Goal: Information Seeking & Learning: Learn about a topic

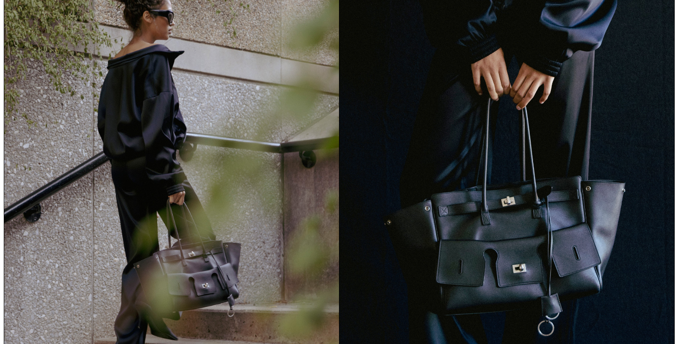
scroll to position [438, 0]
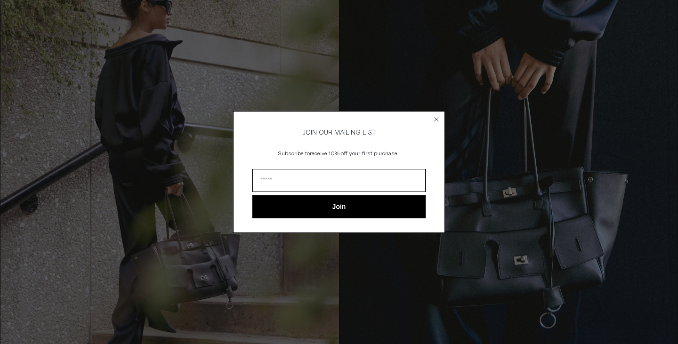
drag, startPoint x: 678, startPoint y: 81, endPoint x: 441, endPoint y: 219, distance: 274.4
click at [671, 307] on html "x by Timesact" at bounding box center [339, 221] width 678 height 1318
click at [436, 118] on icon "Close dialog" at bounding box center [437, 119] width 4 height 4
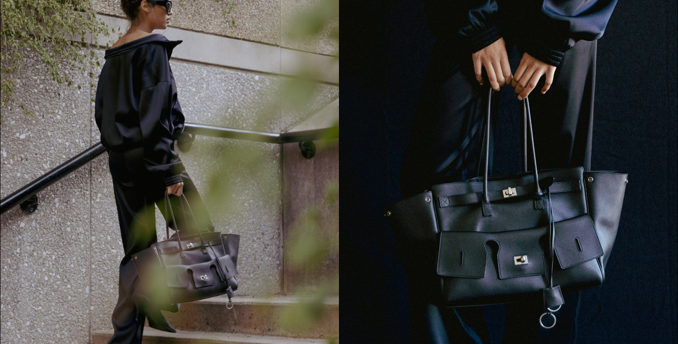
click at [671, 168] on div "Close dialog JOIN OUR MAILING LIST Subscribe to receive 10% off your first purc…" at bounding box center [339, 172] width 678 height 344
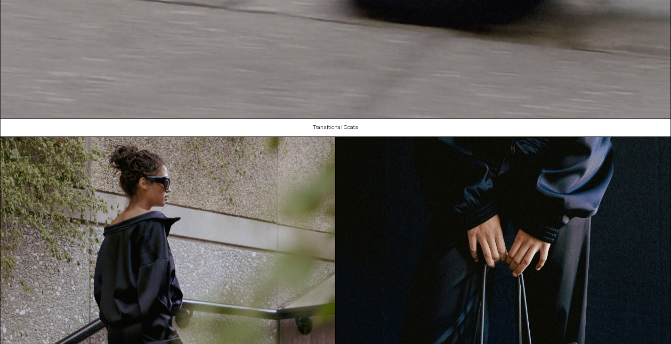
scroll to position [1002, 0]
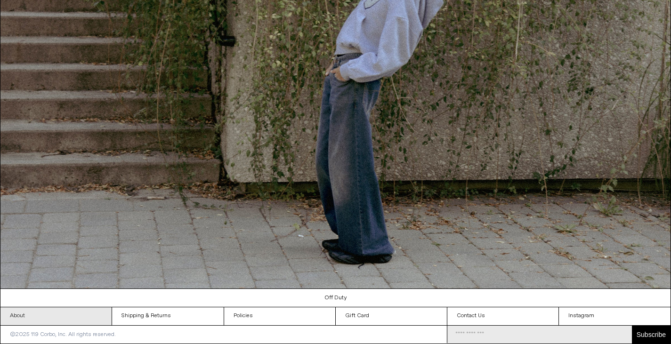
click at [20, 317] on link "About" at bounding box center [55, 317] width 111 height 18
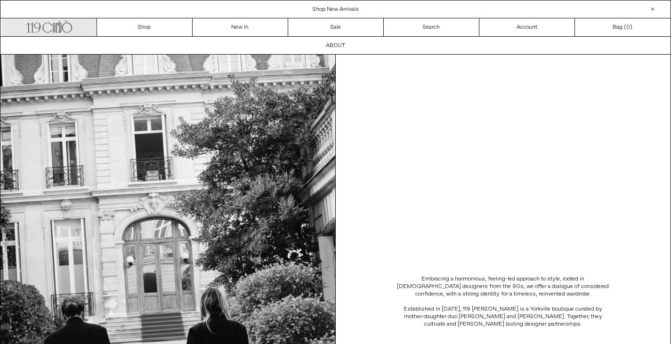
click at [63, 35] on link ".cls-1, .cls-2 { fill: #231f20; stroke: #231f20; stroke-miterlimit: 10; stroke-…" at bounding box center [49, 27] width 96 height 18
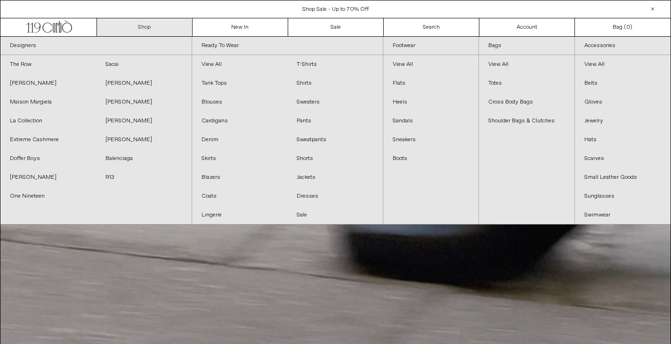
click at [144, 24] on link "Shop" at bounding box center [145, 27] width 96 height 18
click at [126, 26] on link "Shop" at bounding box center [145, 27] width 96 height 18
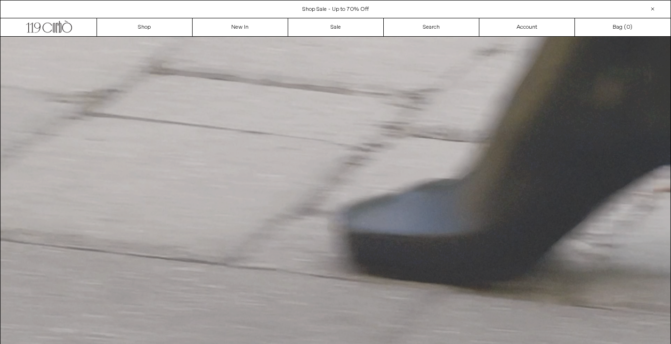
click at [442, 277] on video "Your browser does not support the video tag." at bounding box center [335, 206] width 670 height 338
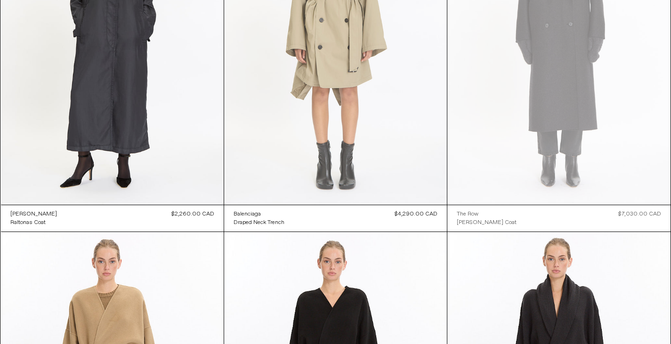
scroll to position [188, 0]
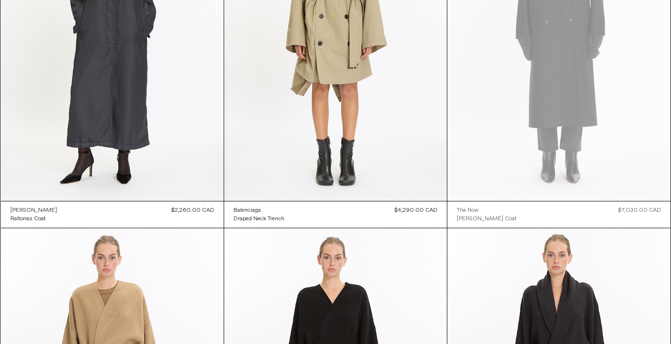
click at [43, 212] on div "[PERSON_NAME]" at bounding box center [33, 211] width 47 height 8
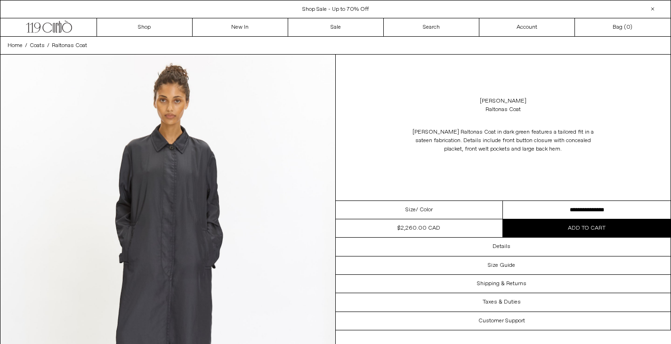
drag, startPoint x: 475, startPoint y: 102, endPoint x: 554, endPoint y: 96, distance: 78.4
click at [554, 96] on div "Dries Van Noten Raltonas Coat" at bounding box center [503, 105] width 335 height 26
click at [650, 8] on div at bounding box center [652, 8] width 11 height 11
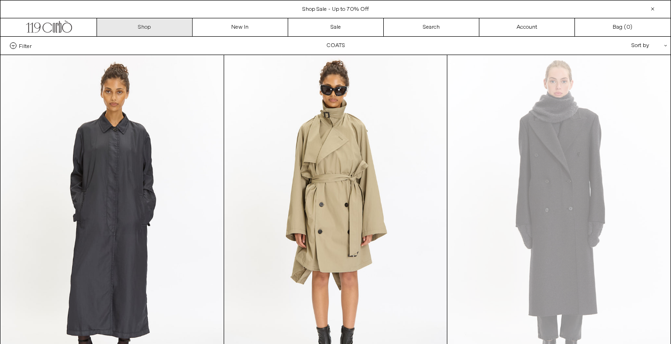
click at [146, 27] on link "Shop" at bounding box center [145, 27] width 96 height 18
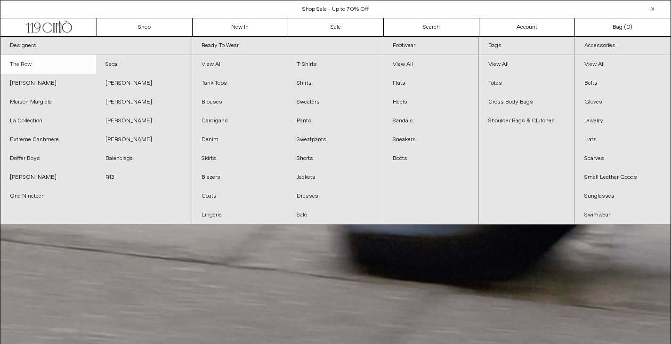
click at [32, 67] on link "The Row" at bounding box center [48, 64] width 96 height 19
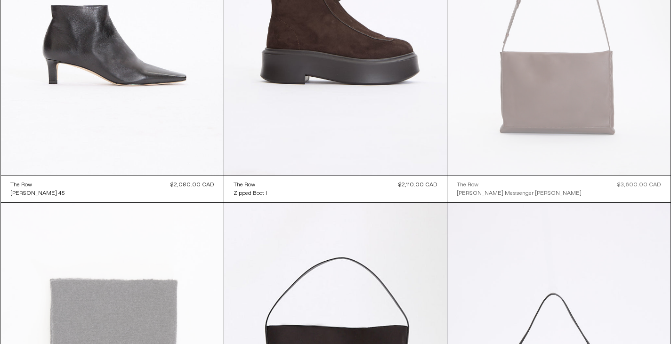
scroll to position [1904, 0]
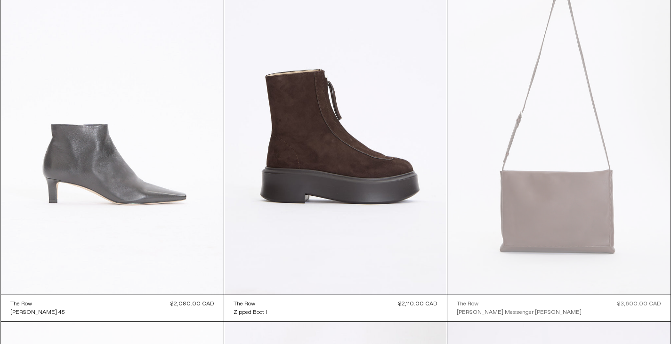
click at [125, 249] on at bounding box center [112, 127] width 223 height 335
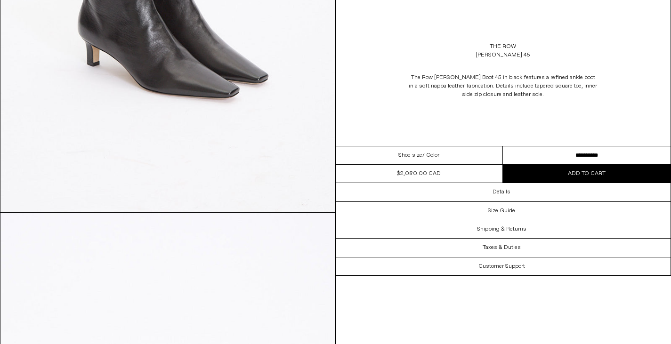
scroll to position [1350, 0]
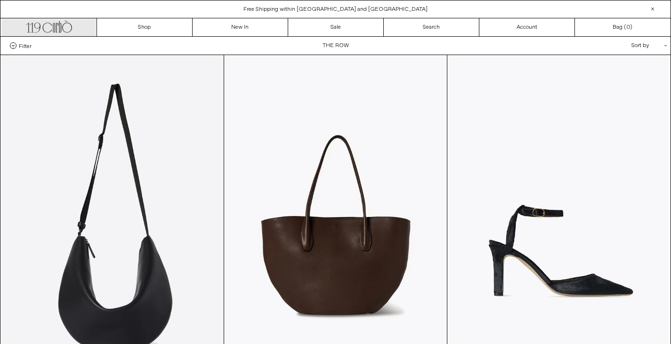
click at [69, 28] on icon ".cls-1, .cls-2 { fill: #231f20; stroke: #231f20; stroke-miterlimit: 10; stroke-…" at bounding box center [49, 26] width 46 height 14
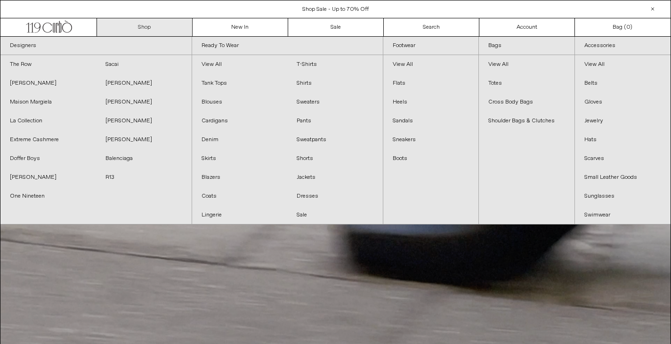
click at [130, 32] on link "Shop" at bounding box center [145, 27] width 96 height 18
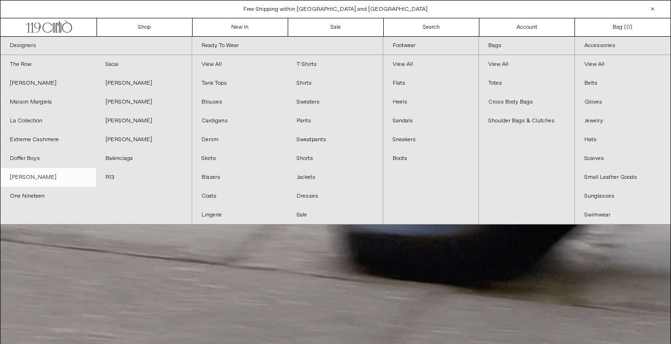
click at [50, 175] on link "[PERSON_NAME]" at bounding box center [48, 177] width 96 height 19
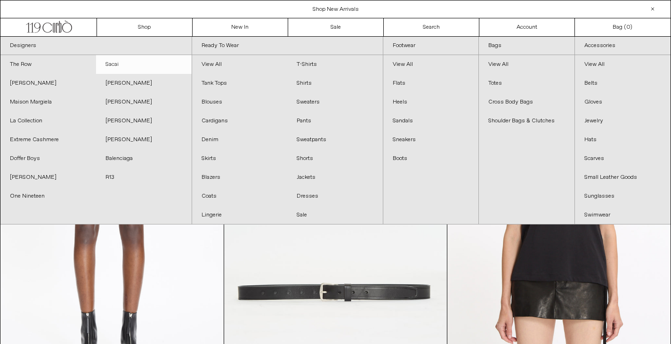
click at [119, 66] on link "Sacai" at bounding box center [144, 64] width 96 height 19
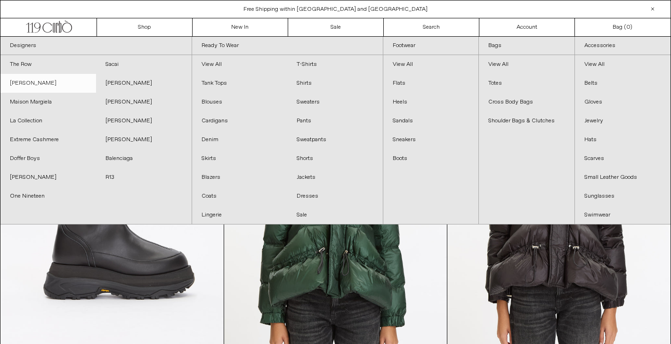
click at [35, 82] on link "[PERSON_NAME]" at bounding box center [48, 83] width 96 height 19
